Goal: Navigation & Orientation: Understand site structure

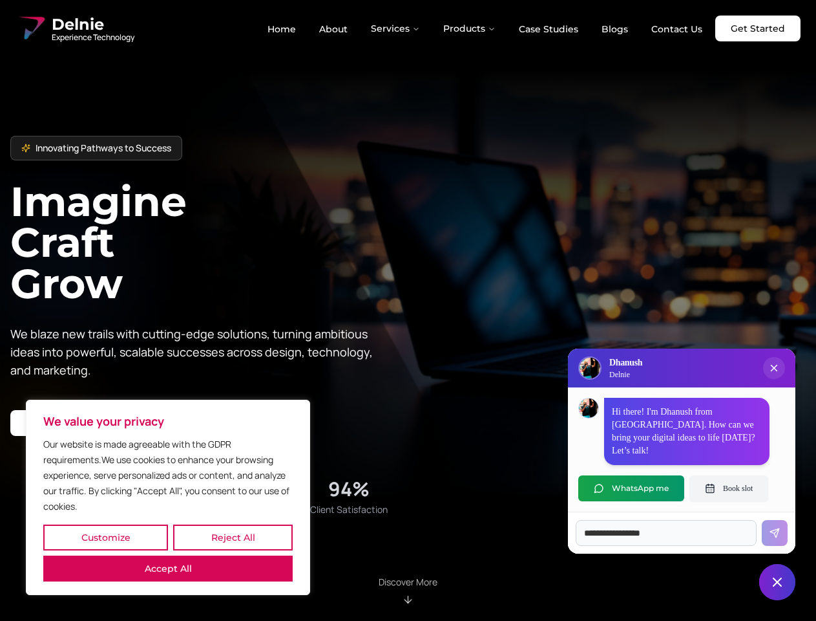
click at [105, 537] on button "Customize" at bounding box center [105, 537] width 125 height 26
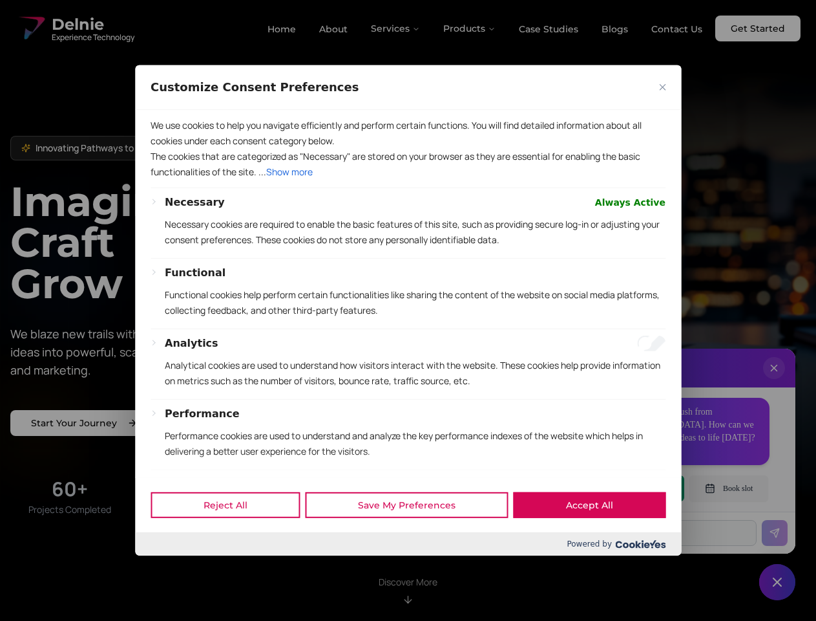
click at [168, 532] on div "Reject All Save My Preferences Accept All" at bounding box center [408, 504] width 546 height 55
click at [408, 310] on div "Functional Functional cookies help perform certain functionalities like sharing…" at bounding box center [415, 296] width 501 height 63
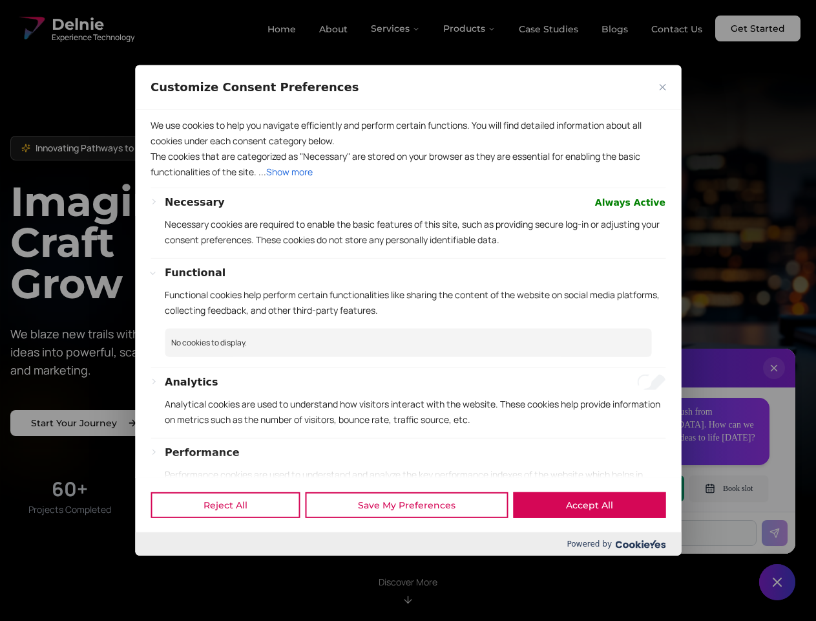
click at [396, 28] on div at bounding box center [408, 310] width 816 height 621
click at [470, 28] on div at bounding box center [408, 310] width 816 height 621
click at [774, 381] on div at bounding box center [408, 310] width 816 height 621
click at [632, 488] on div "Reject All Save My Preferences Accept All" at bounding box center [408, 504] width 546 height 55
click at [729, 488] on div at bounding box center [408, 310] width 816 height 621
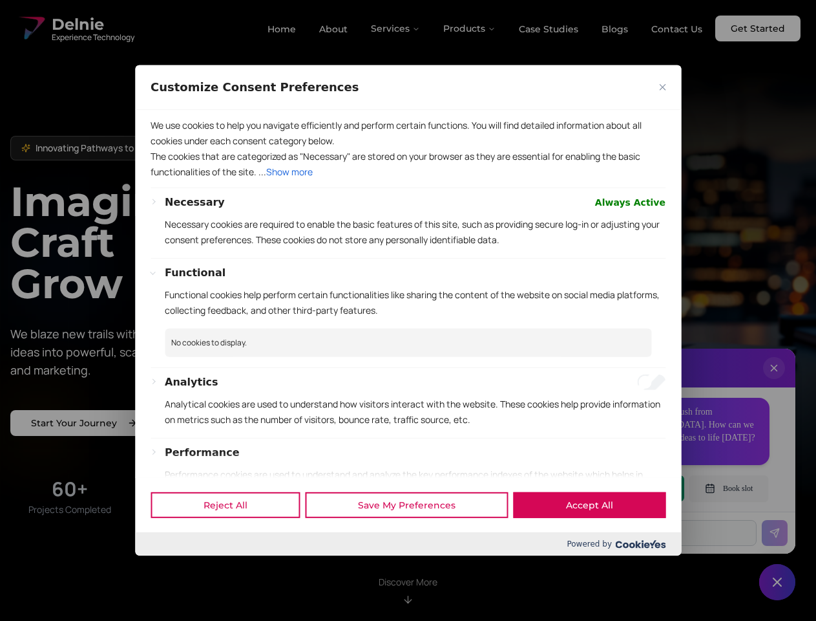
click at [778, 582] on div at bounding box center [408, 310] width 816 height 621
